Goal: Task Accomplishment & Management: Manage account settings

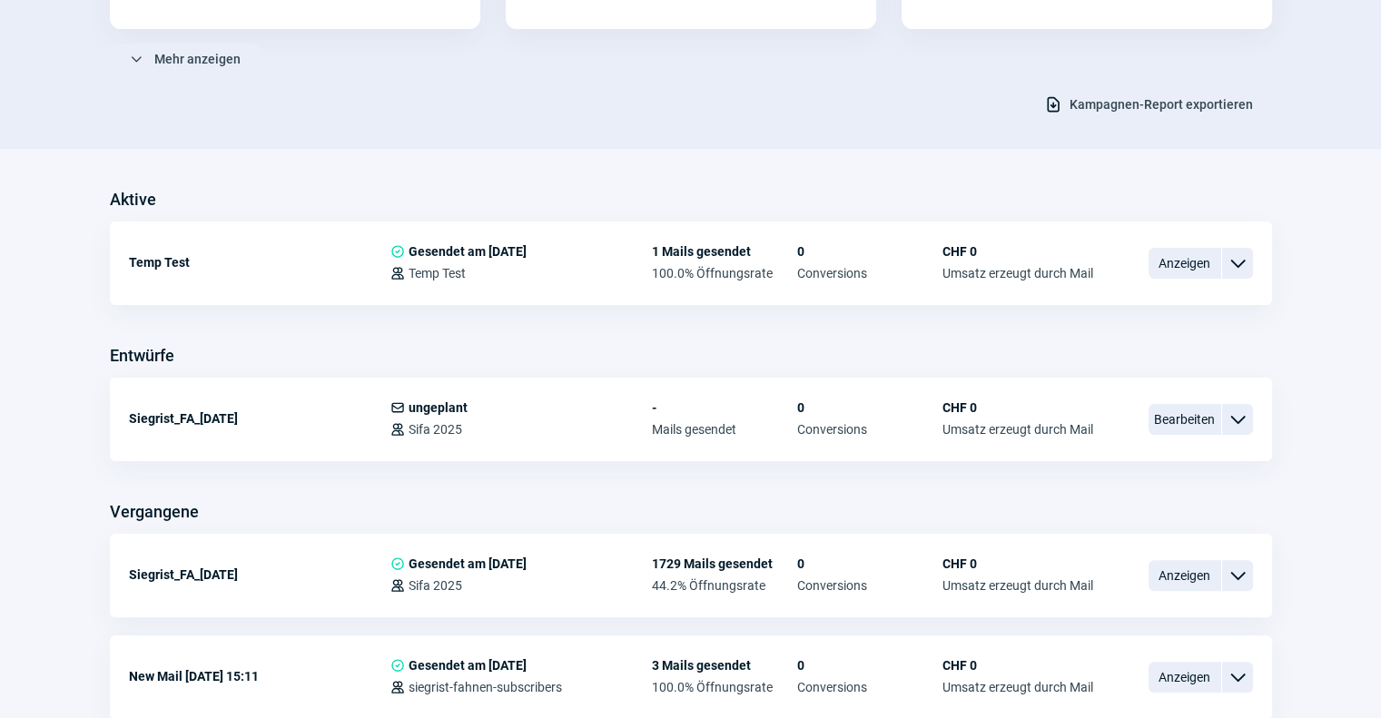
scroll to position [334, 0]
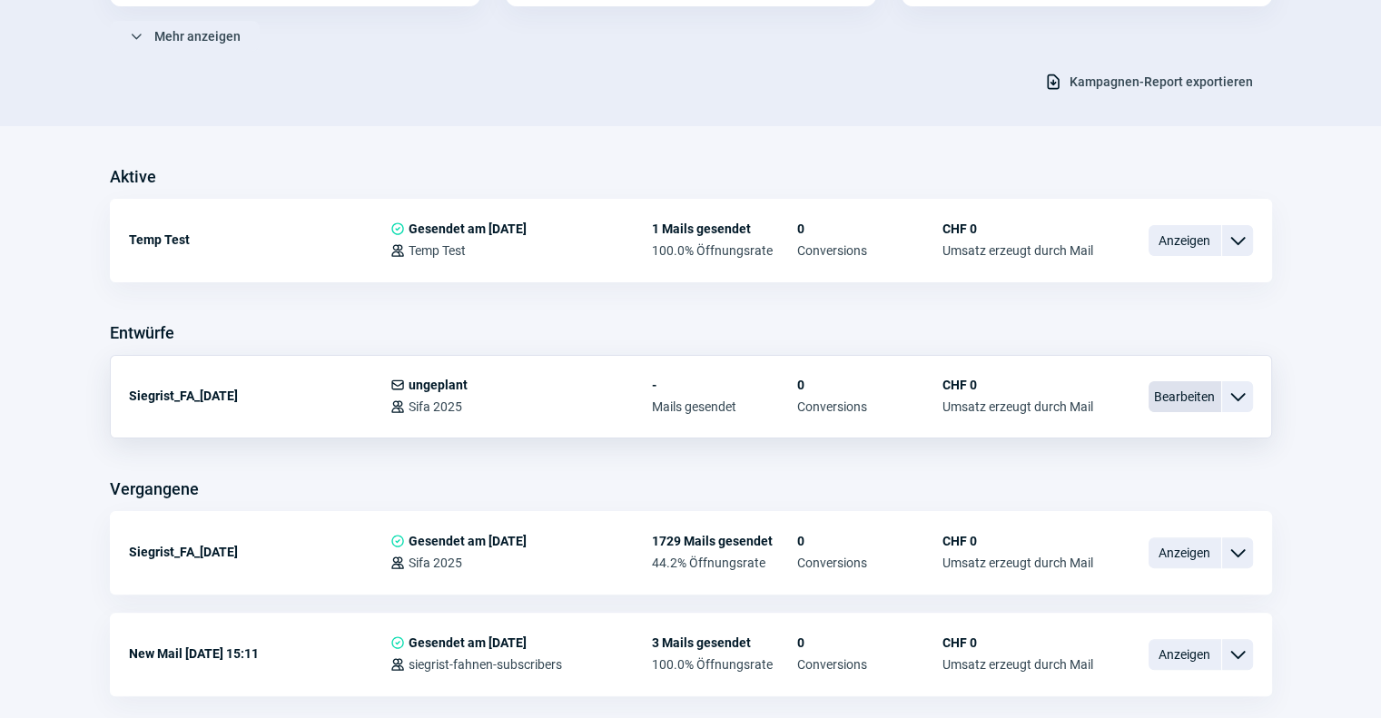
click at [1184, 403] on span "Bearbeiten" at bounding box center [1185, 396] width 73 height 31
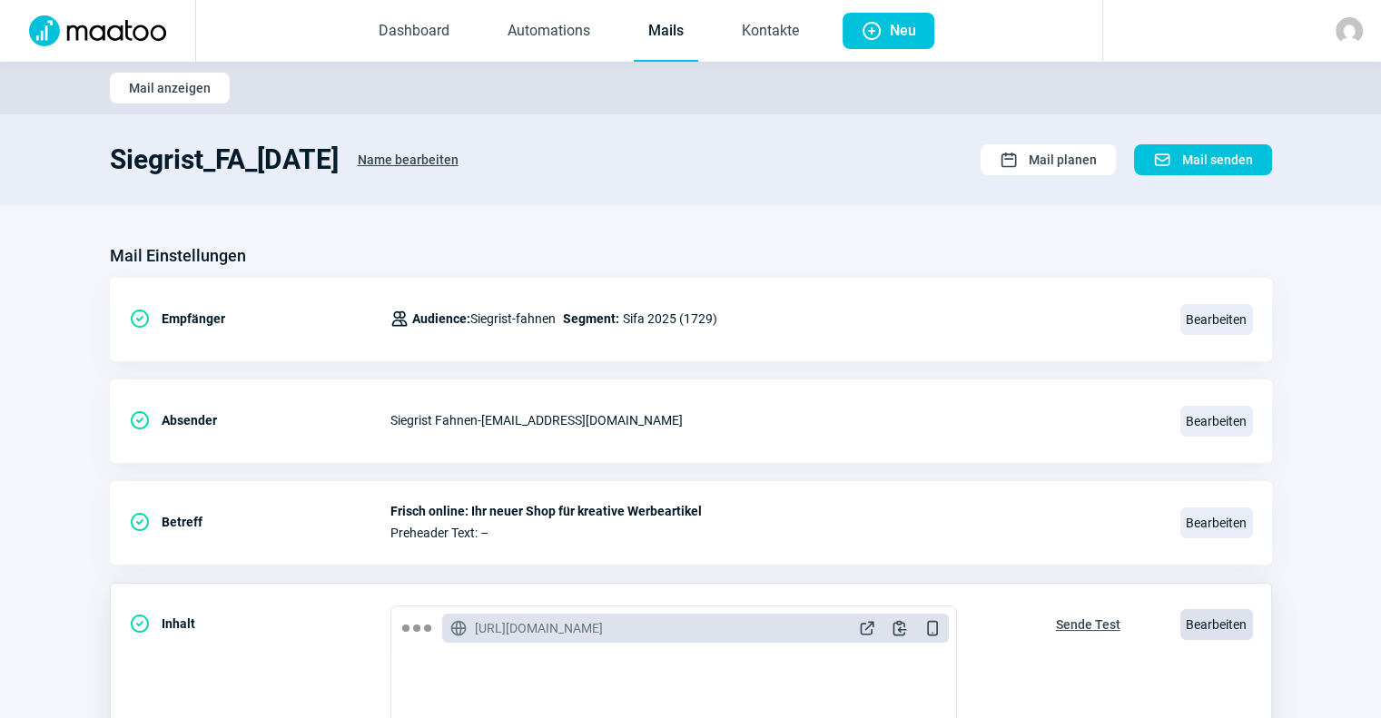
click at [1219, 620] on span "Bearbeiten" at bounding box center [1216, 624] width 73 height 31
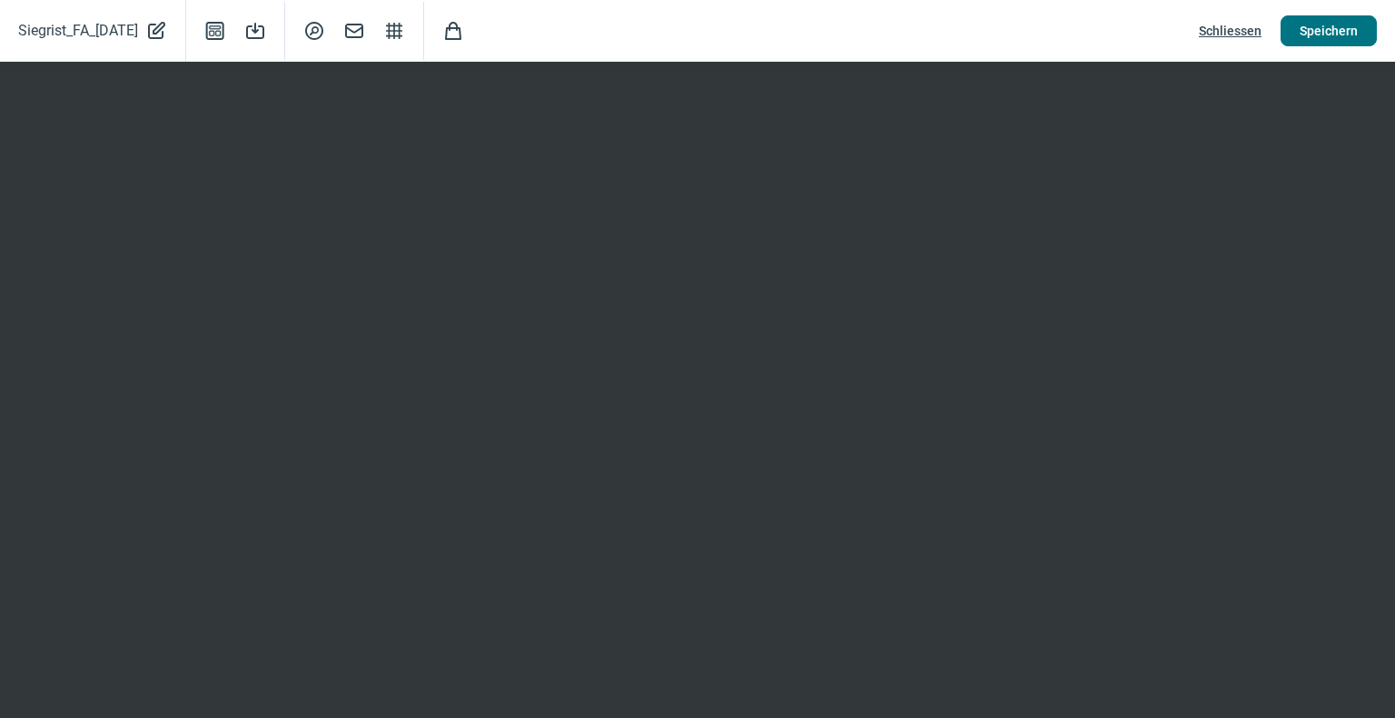
click at [1314, 32] on span "Speichern" at bounding box center [1328, 30] width 58 height 29
click at [1322, 39] on span "Speichern" at bounding box center [1328, 30] width 58 height 29
click at [1313, 33] on span "Speichern" at bounding box center [1328, 30] width 58 height 29
click at [1219, 35] on span "Schliessen" at bounding box center [1230, 30] width 63 height 29
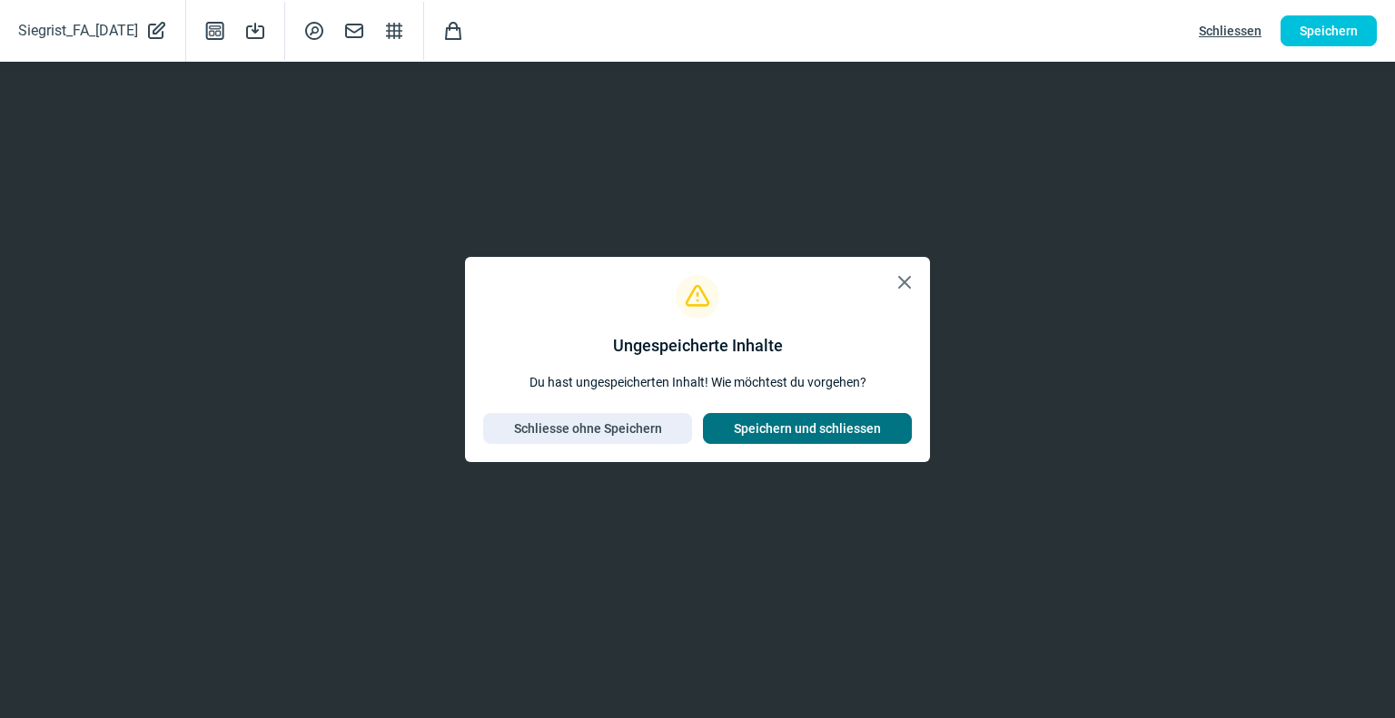
click at [770, 429] on span "Speichern und schliessen" at bounding box center [807, 428] width 147 height 29
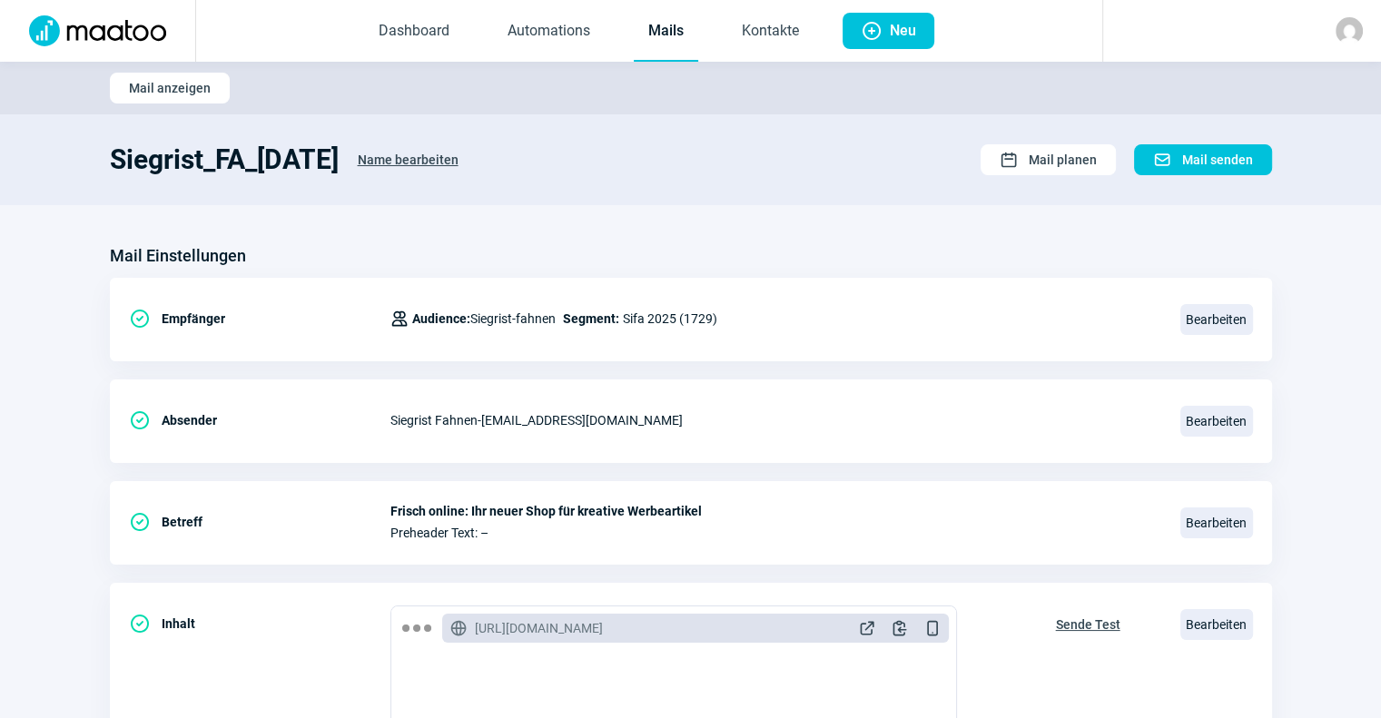
click at [666, 44] on link "Mails" at bounding box center [666, 32] width 64 height 60
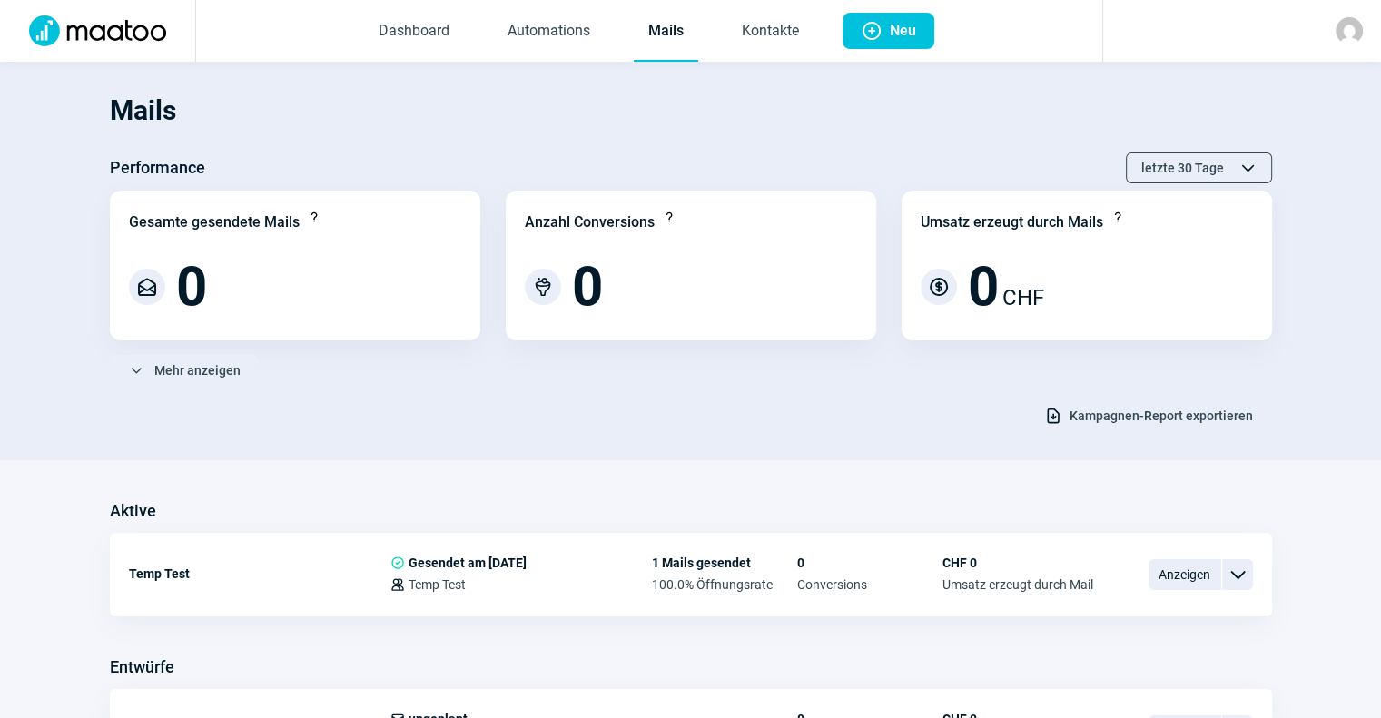
click at [1024, 484] on div "Mails Performance letzte 30 Tage ChevronUp icon ChevronDown icon Gesamte gesend…" at bounding box center [690, 599] width 1381 height 1074
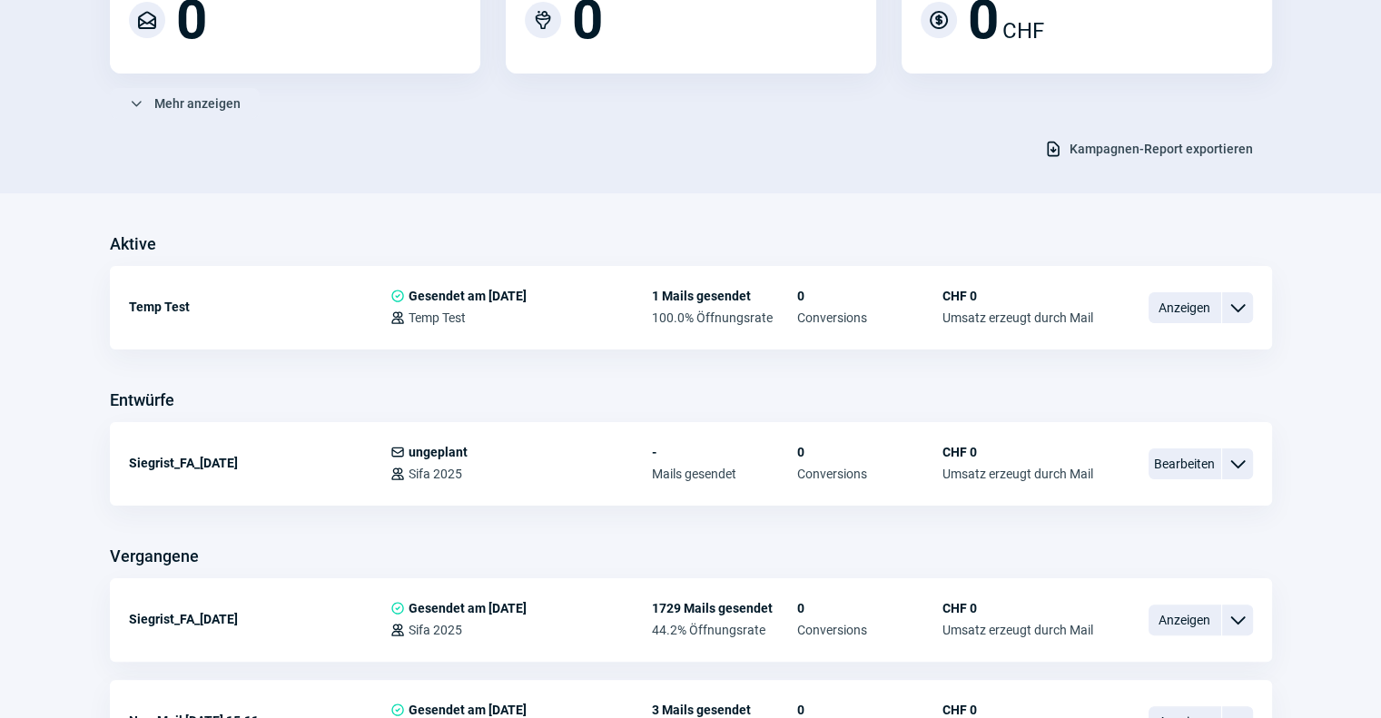
scroll to position [262, 0]
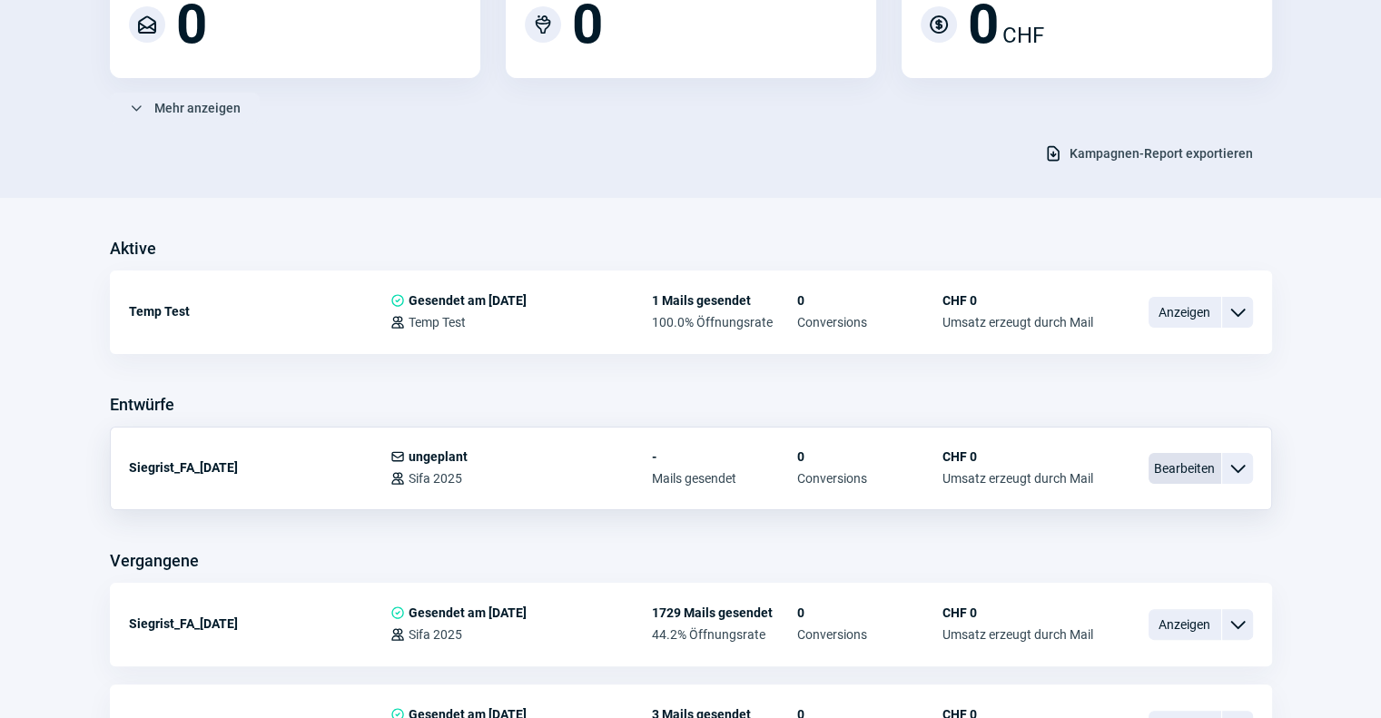
click at [1181, 478] on span "Bearbeiten" at bounding box center [1185, 468] width 73 height 31
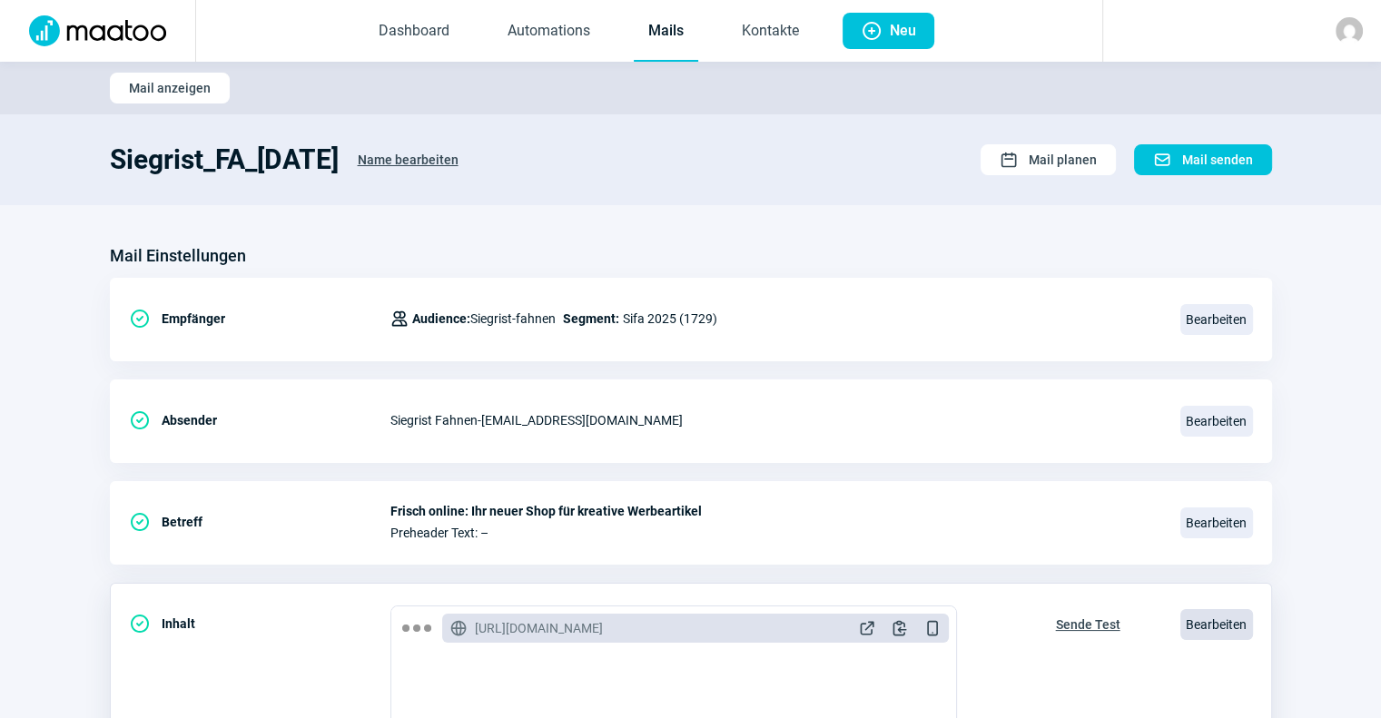
click at [1228, 623] on span "Bearbeiten" at bounding box center [1216, 624] width 73 height 31
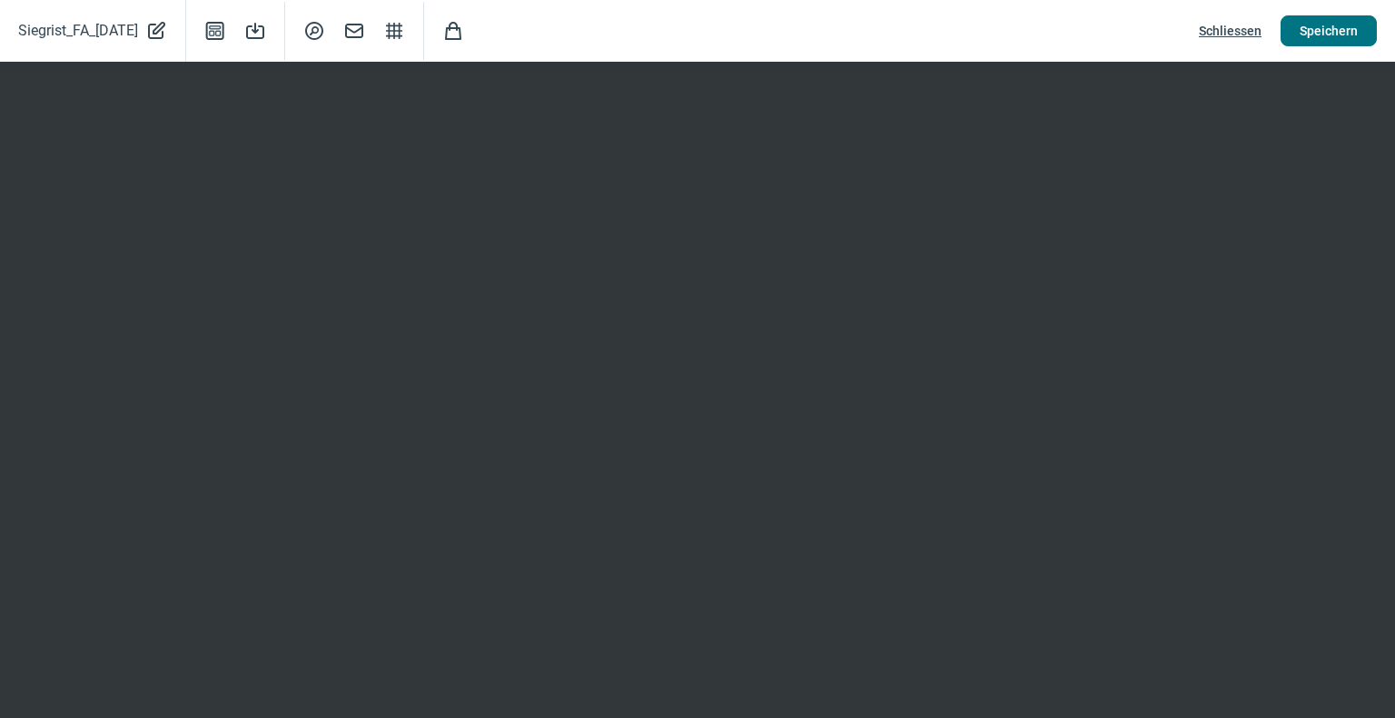
click at [1326, 39] on span "Speichern" at bounding box center [1328, 30] width 58 height 29
click at [1359, 34] on button "Speichern" at bounding box center [1328, 30] width 96 height 31
click at [1351, 32] on span "Speichern" at bounding box center [1328, 30] width 58 height 29
click at [1337, 28] on span "Speichern" at bounding box center [1328, 30] width 58 height 29
click at [1340, 24] on span "Speichern" at bounding box center [1328, 30] width 58 height 29
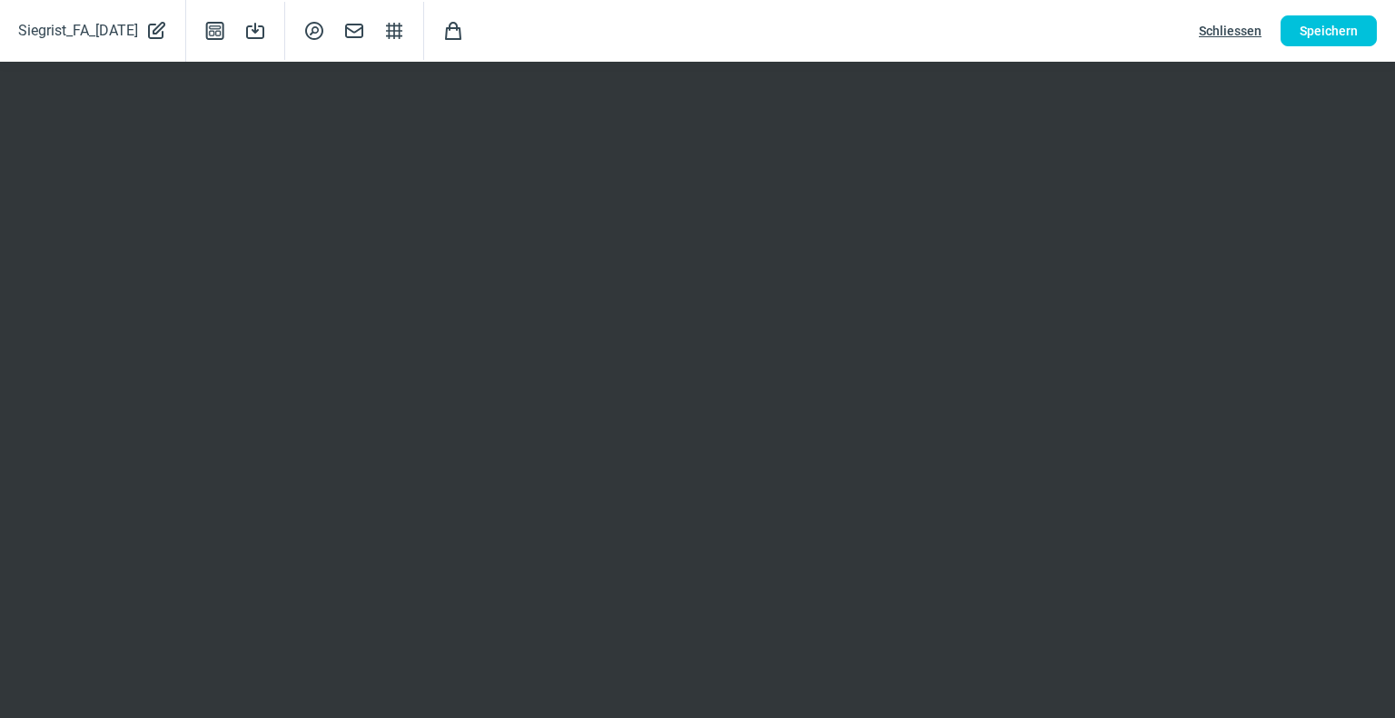
click at [1232, 22] on span "Schliessen" at bounding box center [1230, 30] width 63 height 29
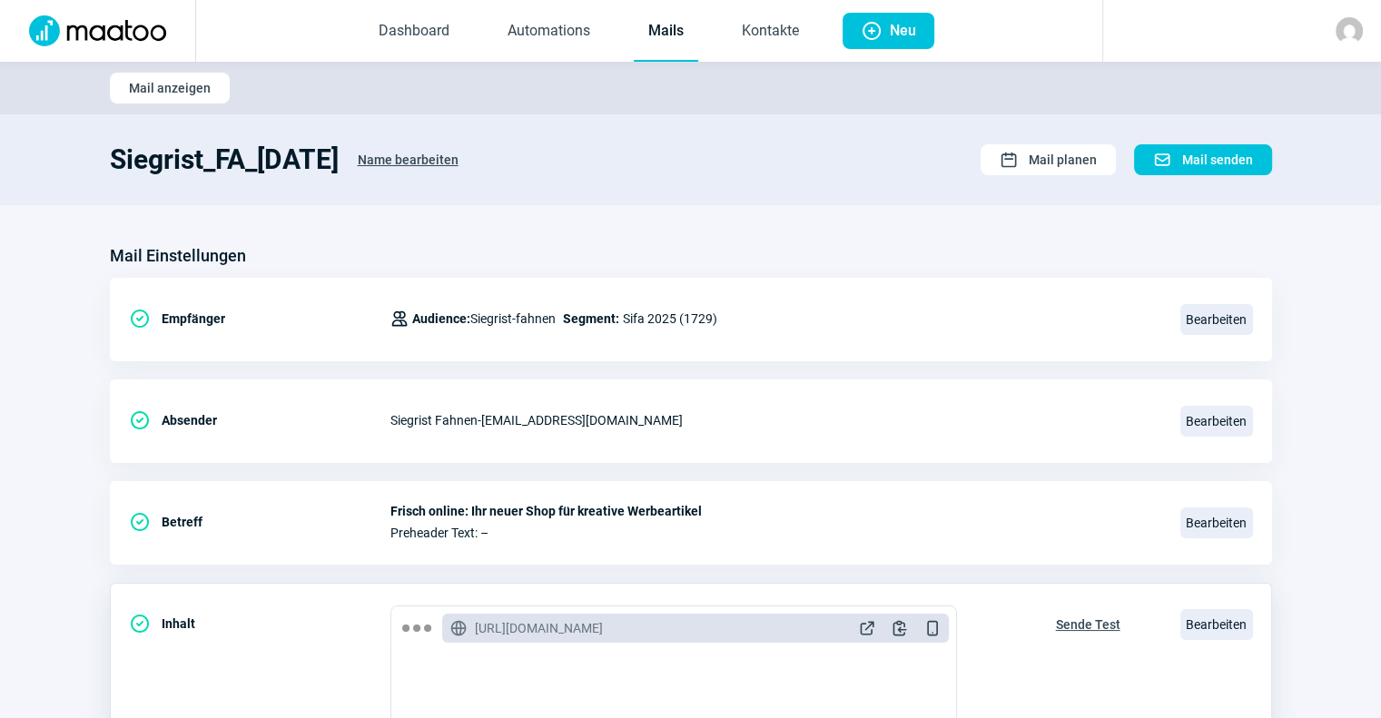
click at [1066, 627] on span "Sende Test" at bounding box center [1088, 624] width 64 height 29
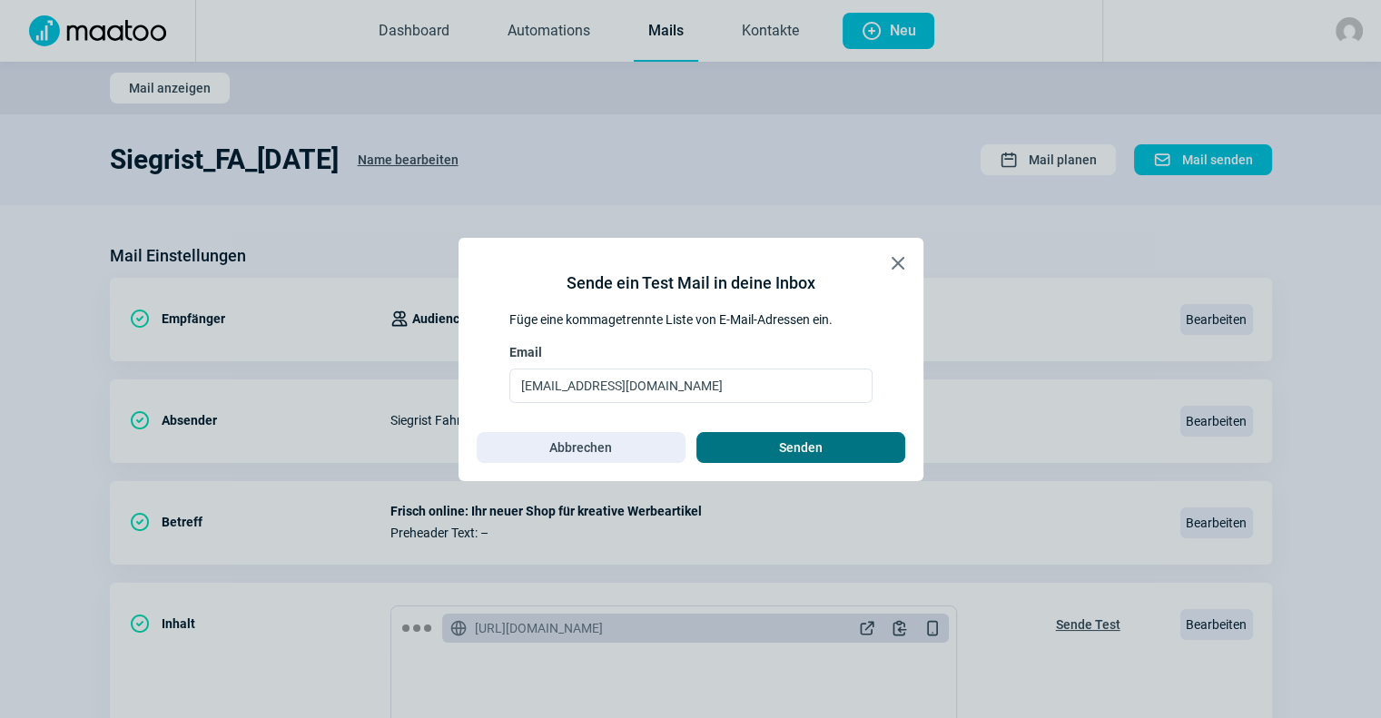
click at [788, 450] on span "Senden" at bounding box center [801, 447] width 44 height 29
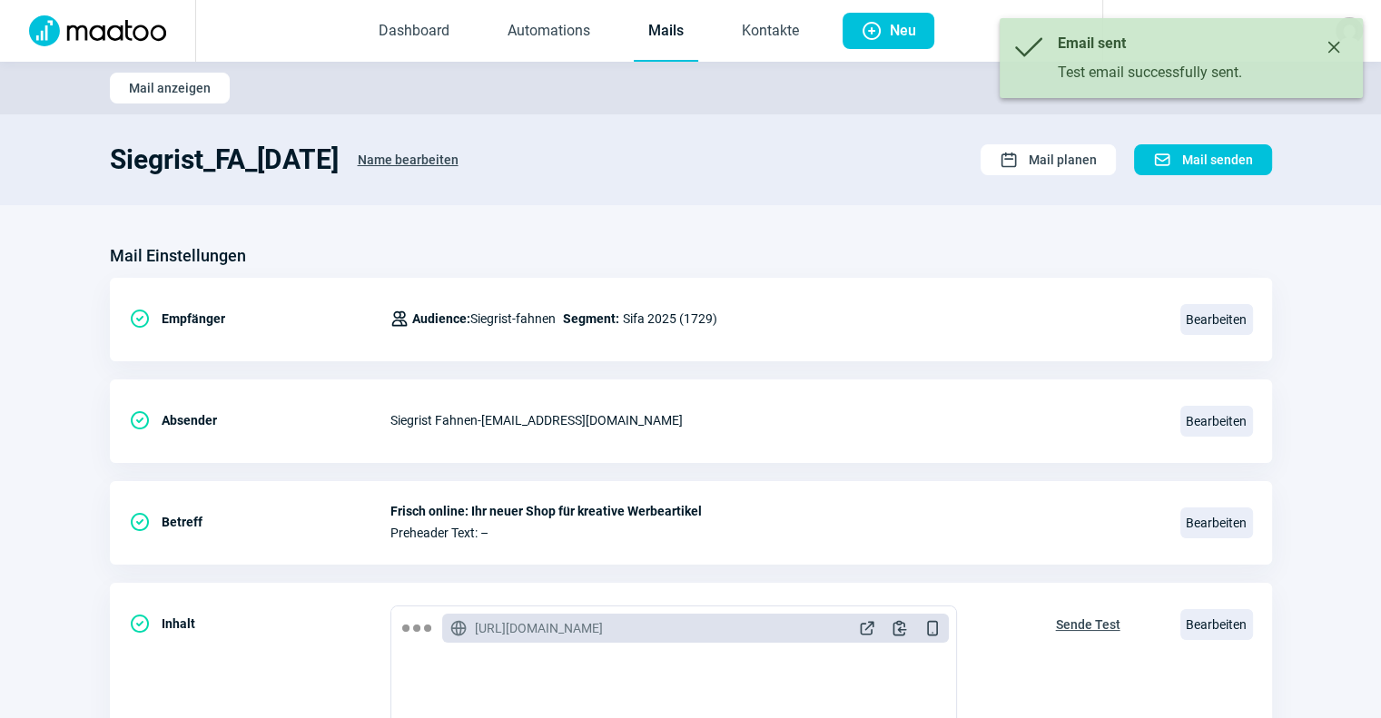
click at [654, 25] on link "Mails" at bounding box center [666, 32] width 64 height 60
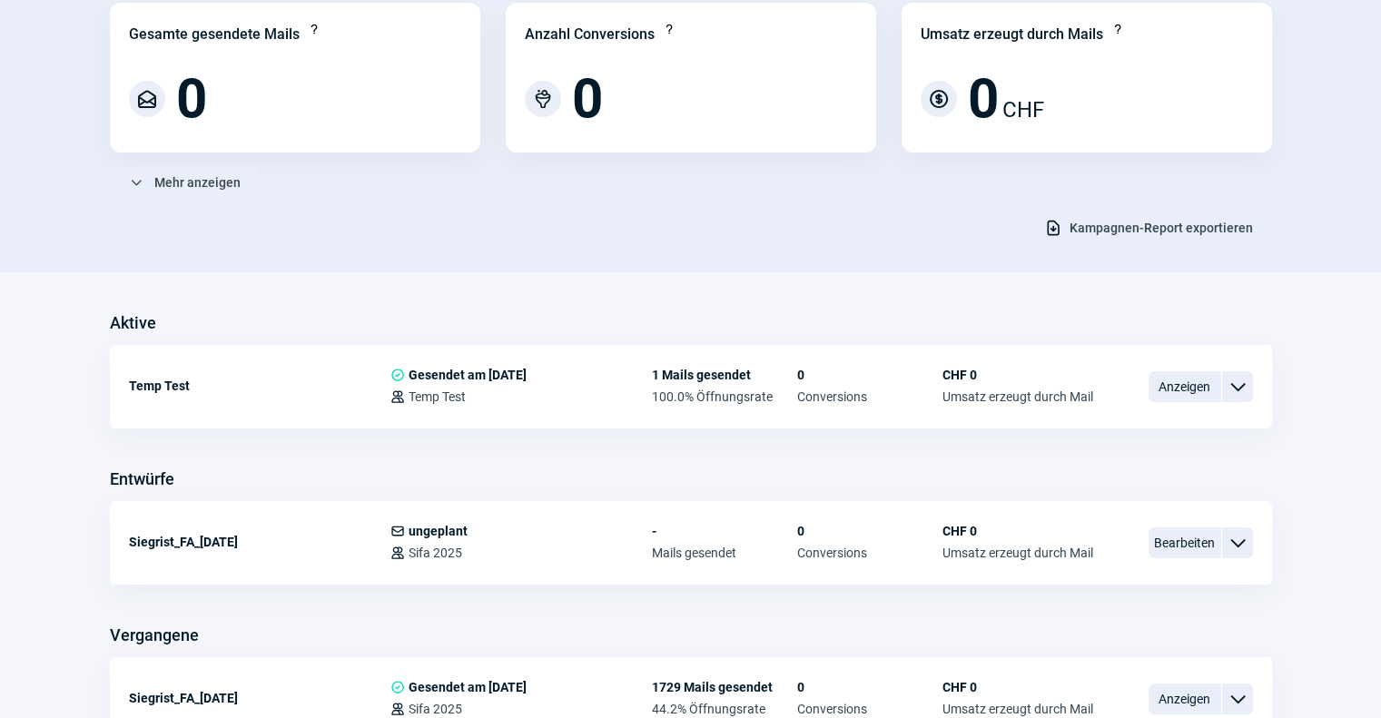
scroll to position [203, 0]
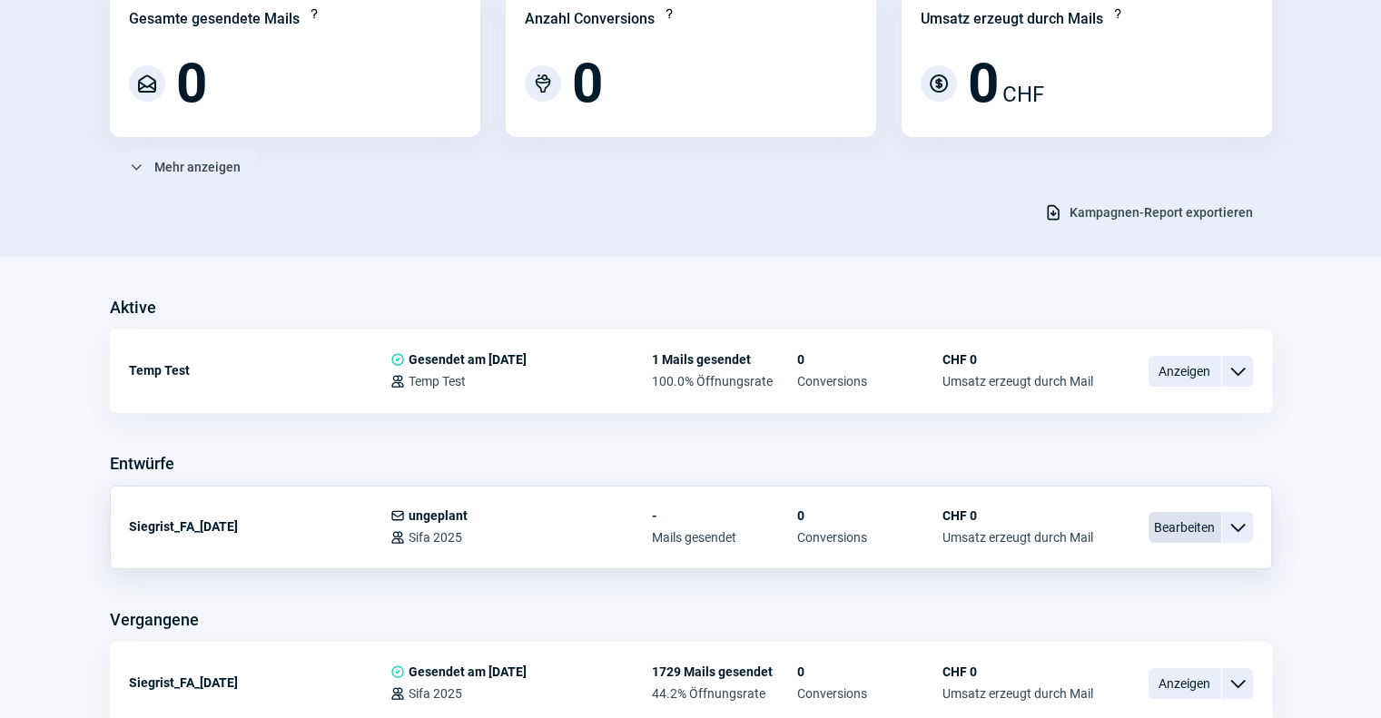
click at [1159, 536] on span "Bearbeiten" at bounding box center [1185, 527] width 73 height 31
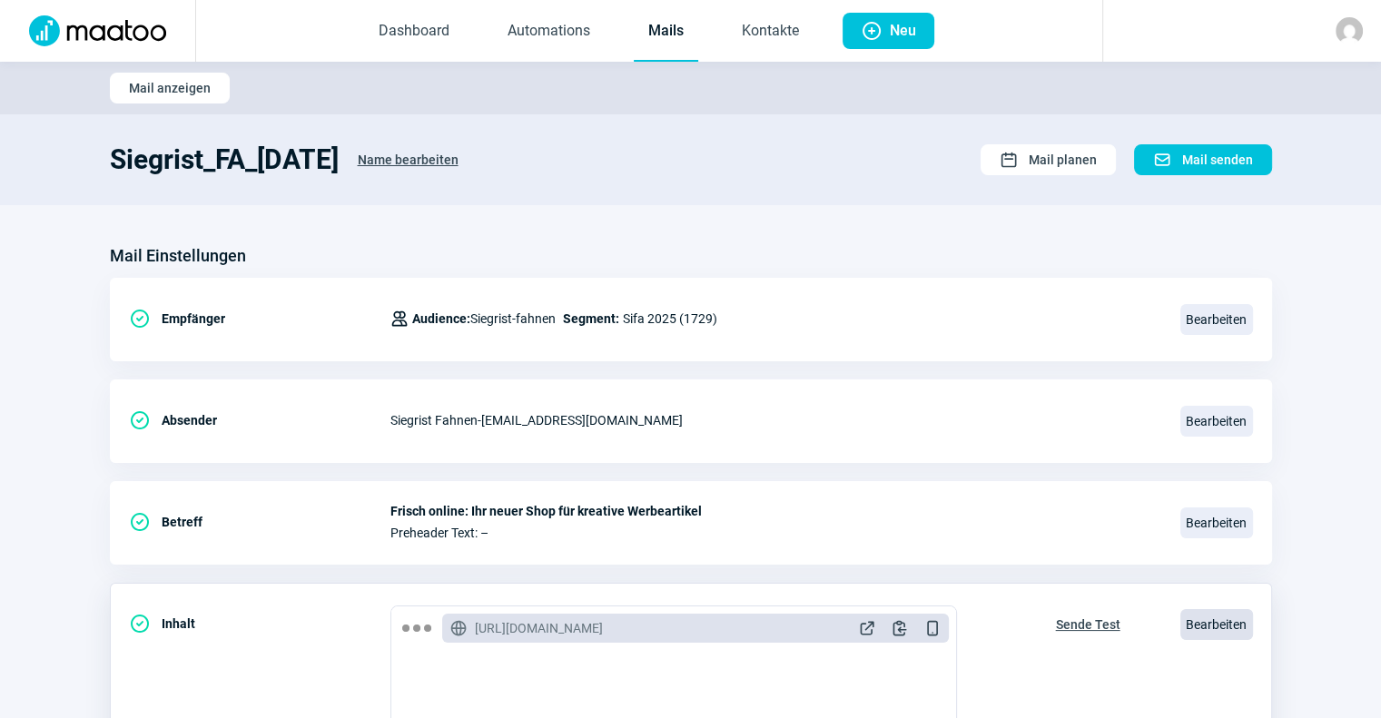
click at [1204, 629] on span "Bearbeiten" at bounding box center [1216, 624] width 73 height 31
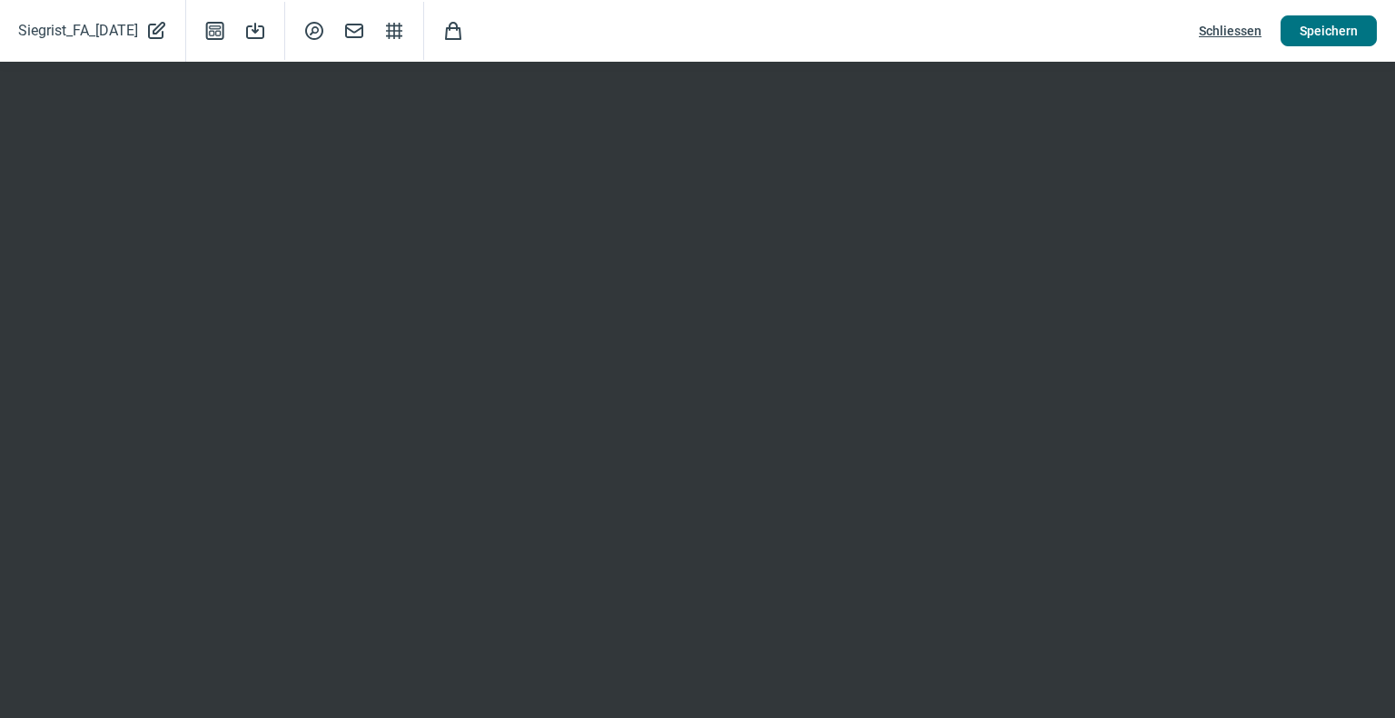
click at [1342, 39] on span "Speichern" at bounding box center [1328, 30] width 58 height 29
click at [1263, 34] on button "Schliessen" at bounding box center [1229, 30] width 101 height 31
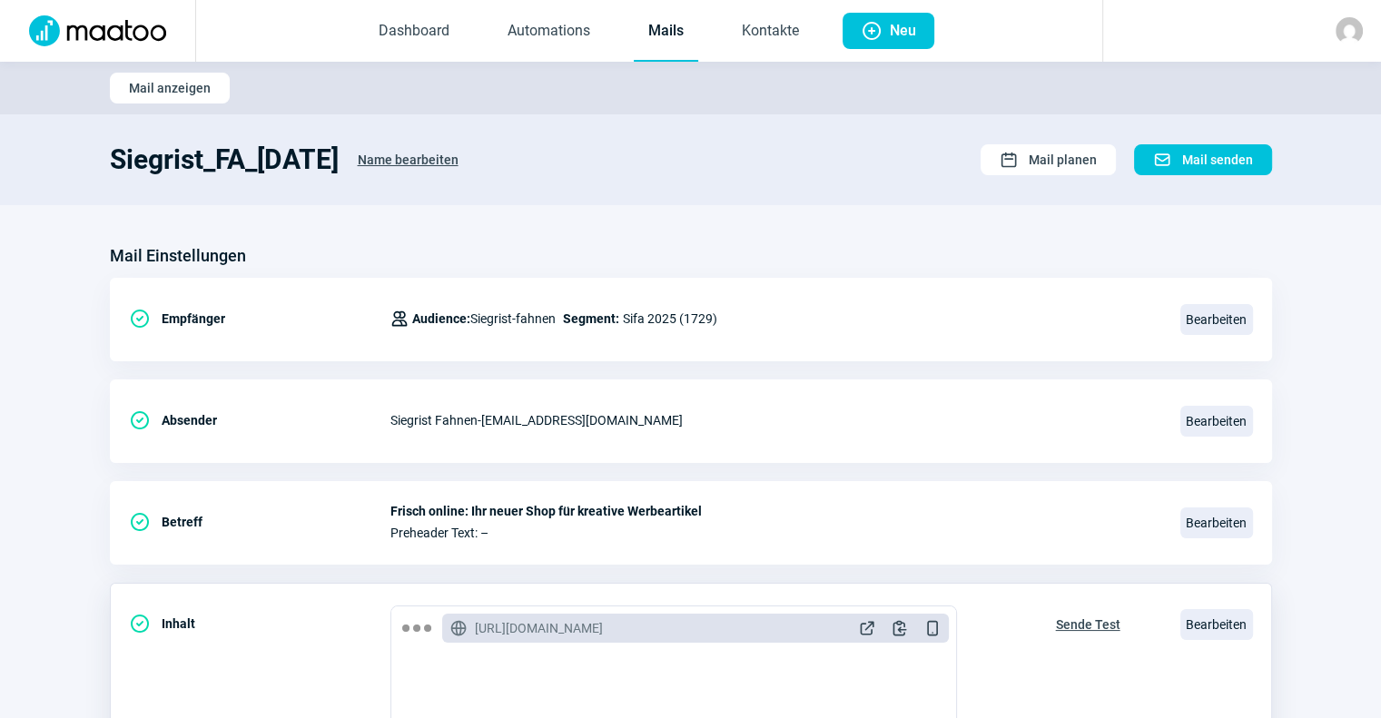
click at [1083, 627] on span "Sende Test" at bounding box center [1088, 624] width 64 height 29
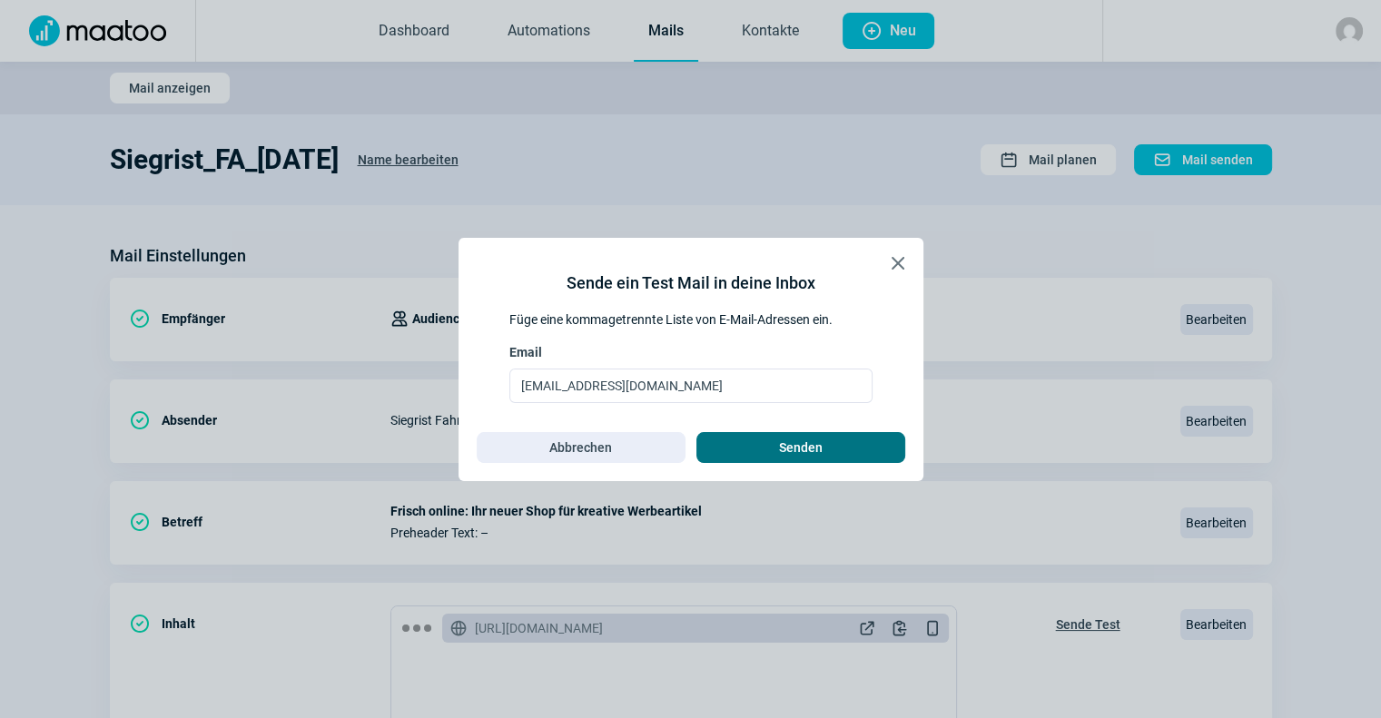
click at [860, 444] on span "Senden" at bounding box center [800, 447] width 171 height 29
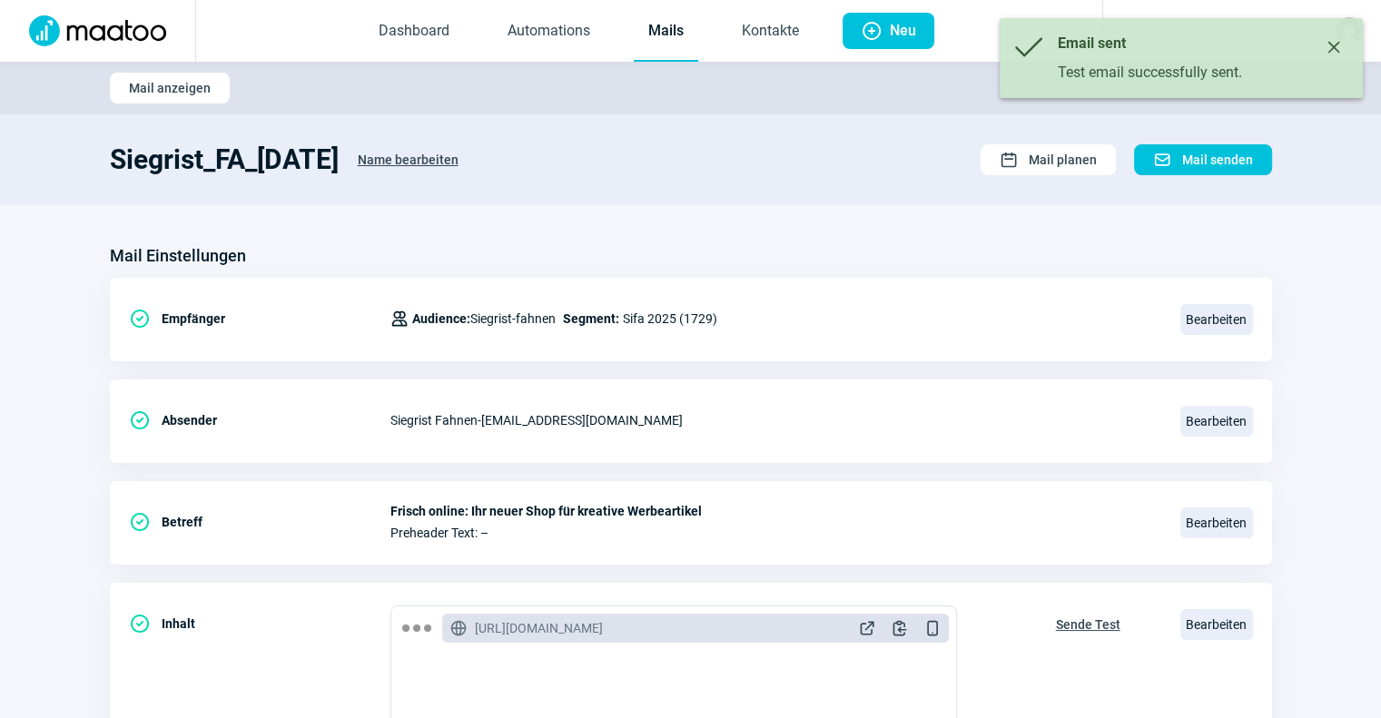
click at [658, 46] on link "Mails" at bounding box center [666, 32] width 64 height 60
